Goal: Information Seeking & Learning: Learn about a topic

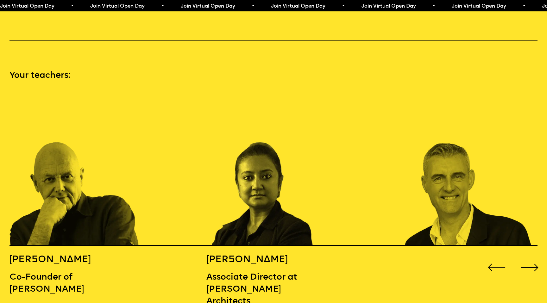
scroll to position [849, 0]
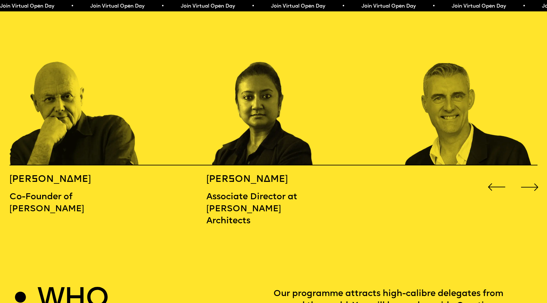
click at [533, 176] on div "Next slide" at bounding box center [530, 187] width 22 height 22
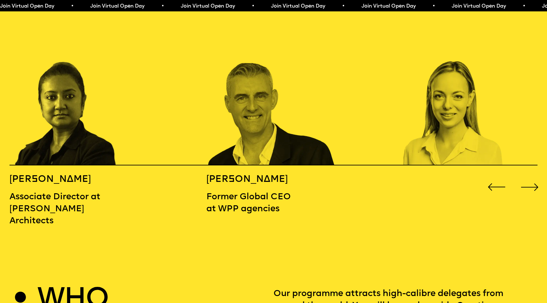
click at [533, 176] on div "Next slide" at bounding box center [530, 187] width 22 height 22
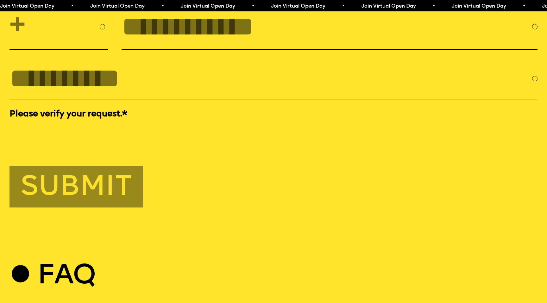
scroll to position [2804, 0]
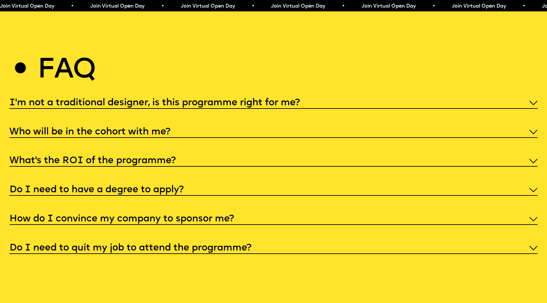
click at [160, 158] on h5 "What’s the ROI of the programme?" at bounding box center [92, 161] width 166 height 6
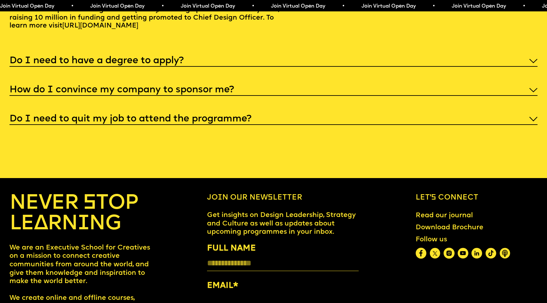
scroll to position [2870, 0]
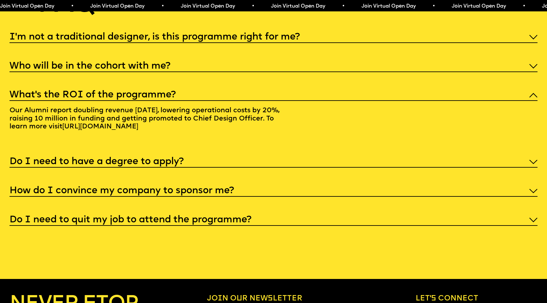
click at [160, 155] on div "Do I need to have a degree to apply?" at bounding box center [273, 161] width 528 height 13
